Goal: Information Seeking & Learning: Compare options

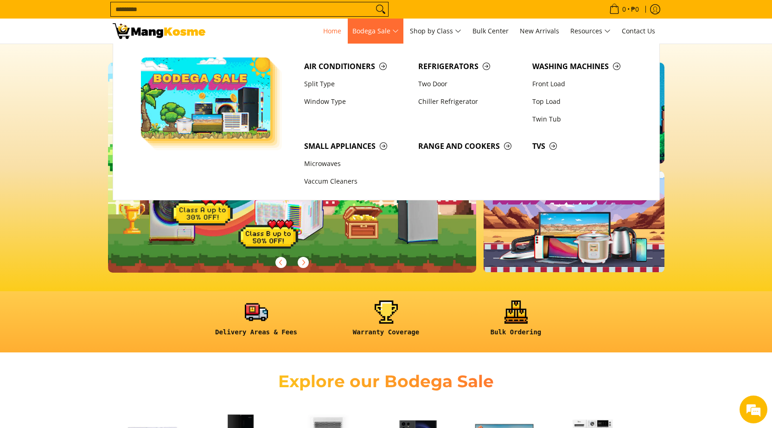
click at [399, 29] on span "Bodega Sale" at bounding box center [376, 32] width 46 height 12
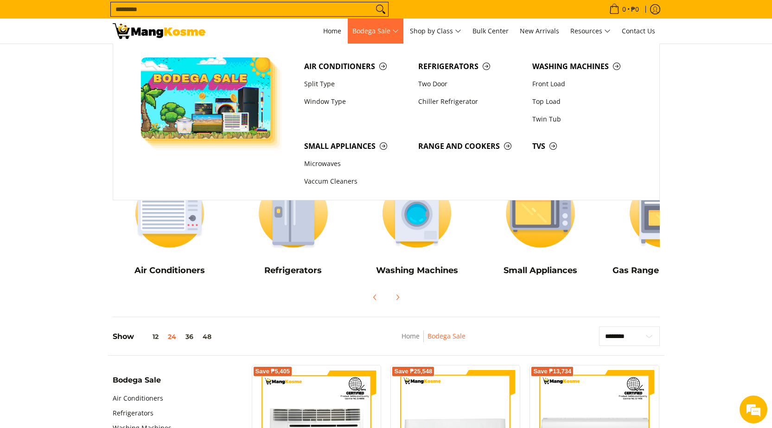
click at [392, 30] on span "Bodega Sale" at bounding box center [376, 32] width 46 height 12
click at [394, 27] on span "Bodega Sale" at bounding box center [376, 32] width 46 height 12
click at [457, 147] on span "Range and Cookers" at bounding box center [470, 147] width 105 height 12
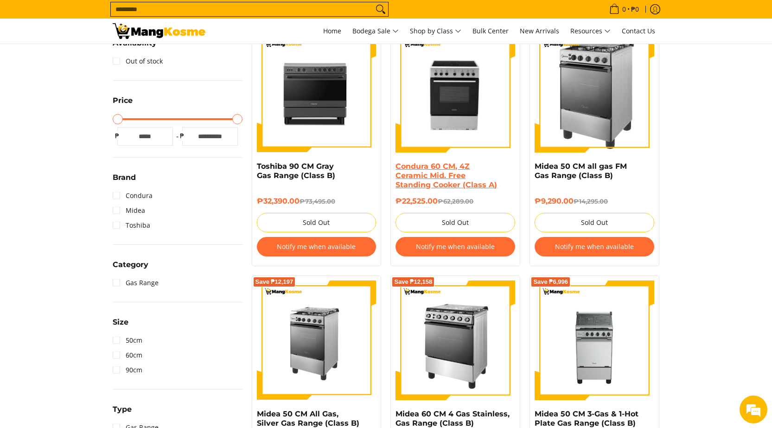
scroll to position [232, 0]
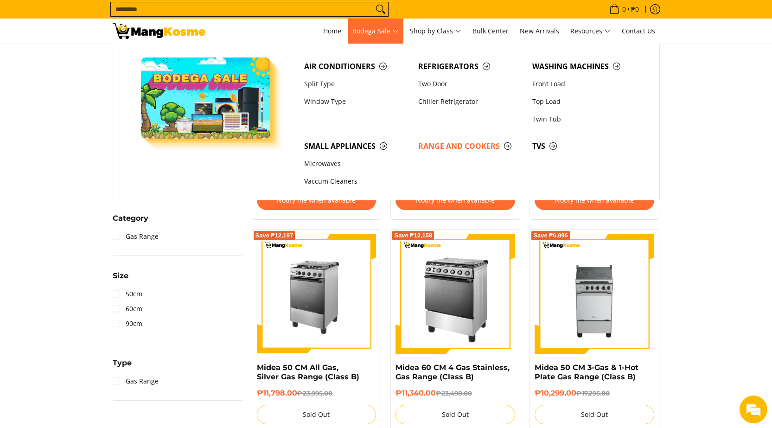
click at [399, 29] on span "Bodega Sale" at bounding box center [376, 32] width 46 height 12
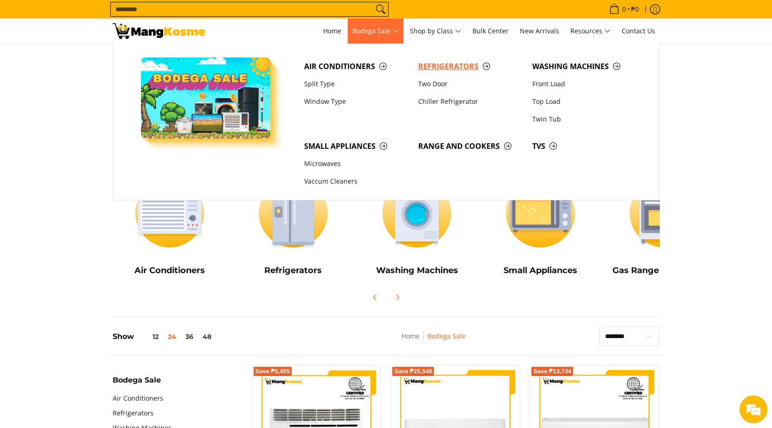
click at [486, 64] on span "Refrigerators" at bounding box center [470, 67] width 105 height 12
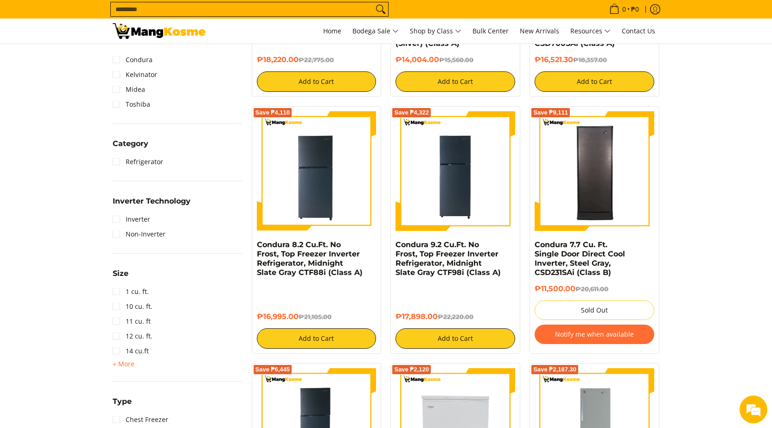
scroll to position [464, 0]
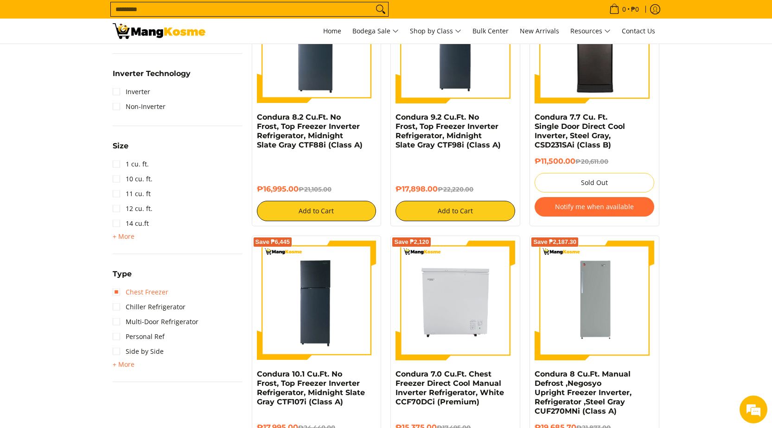
click at [117, 291] on link "Chest Freezer" at bounding box center [141, 292] width 56 height 15
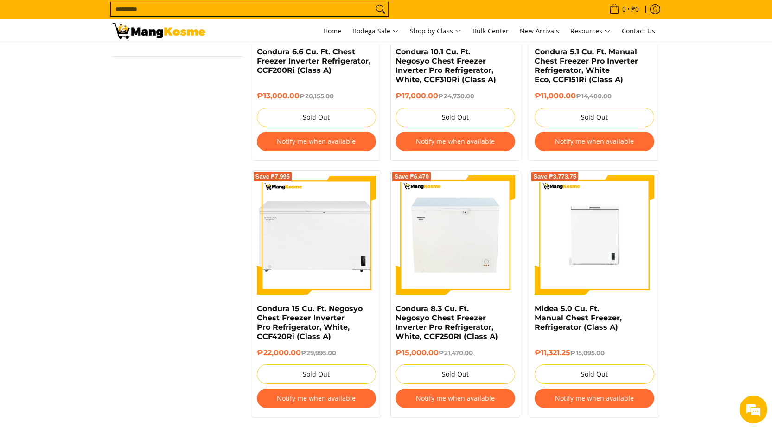
scroll to position [829, 0]
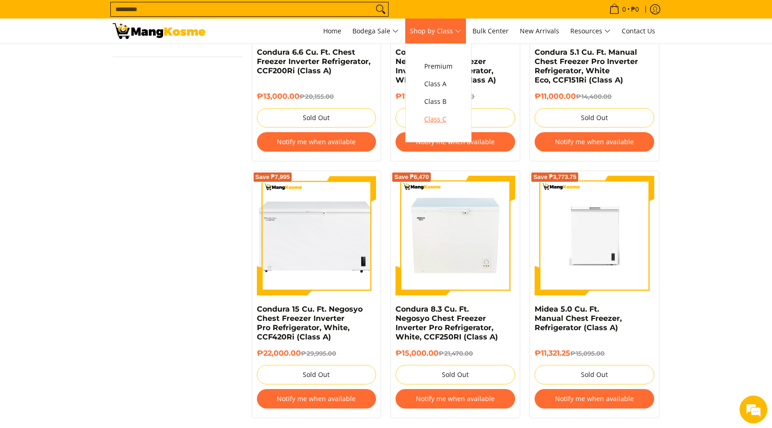
click at [448, 119] on span "Class C" at bounding box center [438, 120] width 28 height 12
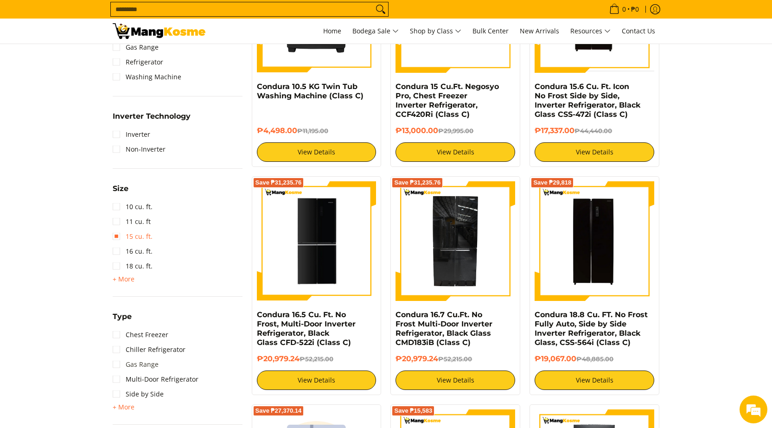
scroll to position [510, 0]
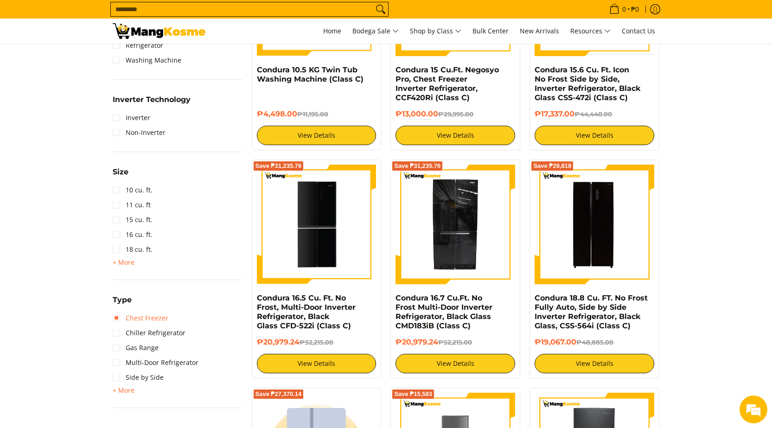
click at [118, 319] on link "Chest Freezer" at bounding box center [141, 318] width 56 height 15
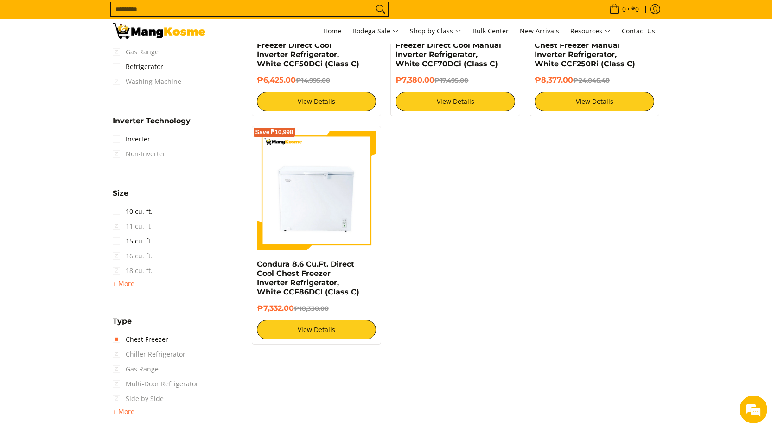
scroll to position [548, 0]
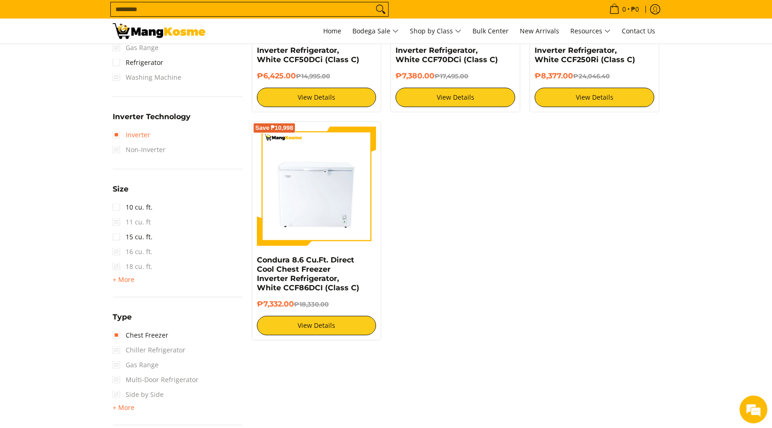
click at [116, 133] on link "Inverter" at bounding box center [132, 135] width 38 height 15
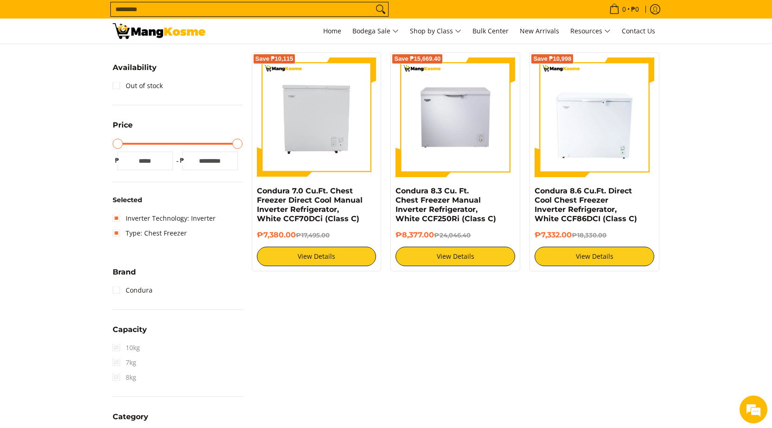
scroll to position [38, 0]
